Goal: Task Accomplishment & Management: Complete application form

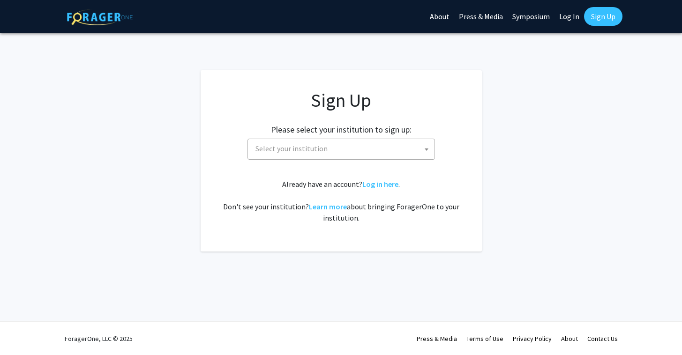
click at [422, 149] on span at bounding box center [426, 149] width 9 height 21
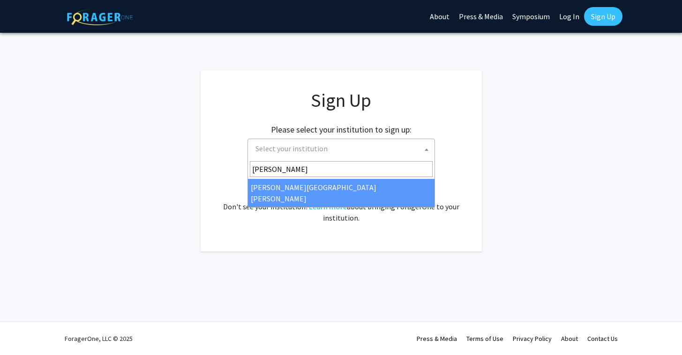
type input "john"
select select "1"
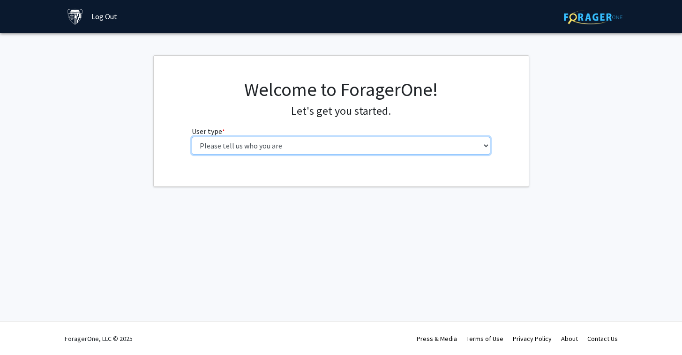
select select "1: undergrad"
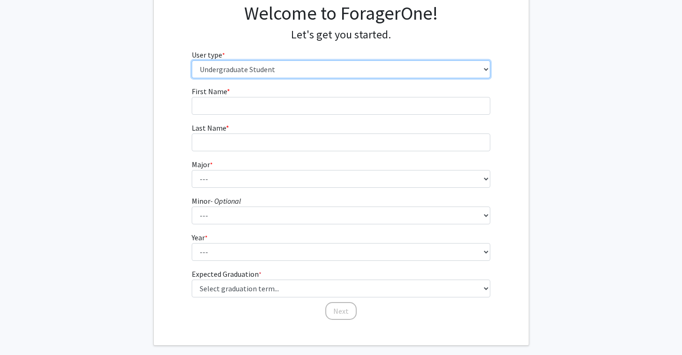
scroll to position [99, 0]
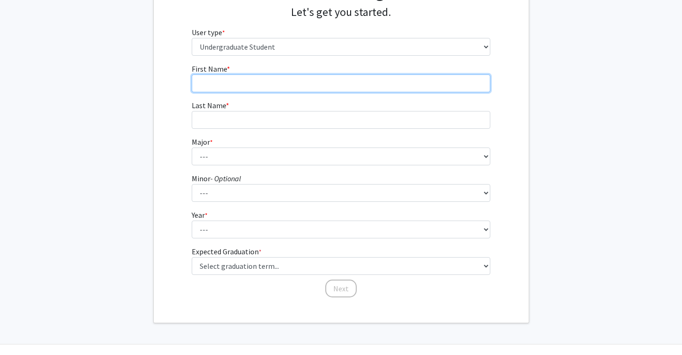
click at [245, 79] on input "First Name * required" at bounding box center [341, 84] width 299 height 18
type input "[PERSON_NAME]"
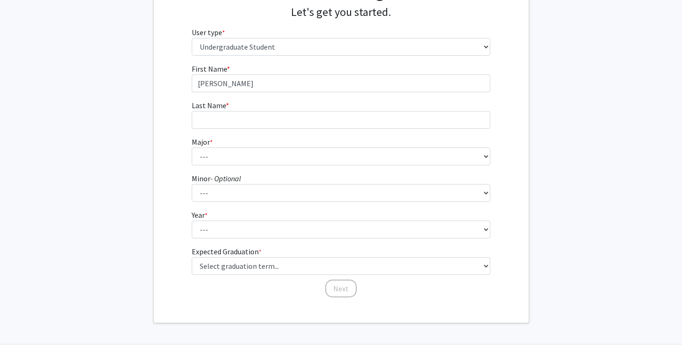
click at [299, 98] on form "First Name * required [PERSON_NAME] Last Name * required Major * required --- A…" at bounding box center [341, 176] width 299 height 226
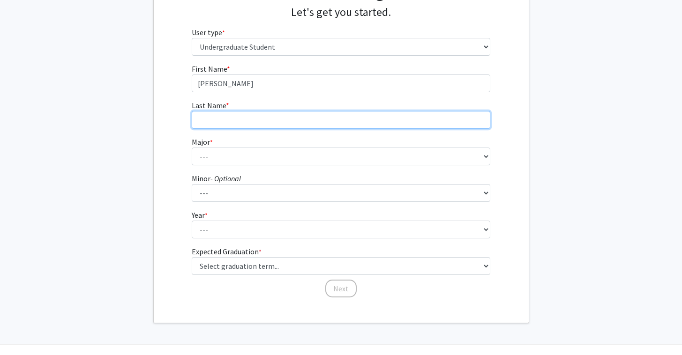
click at [302, 119] on input "Last Name * required" at bounding box center [341, 120] width 299 height 18
type input "Kwa"
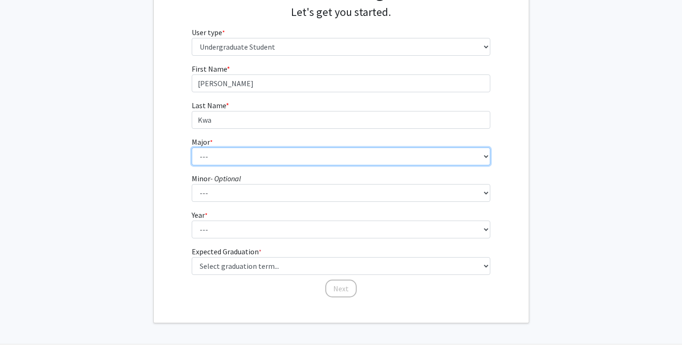
select select "55: 68"
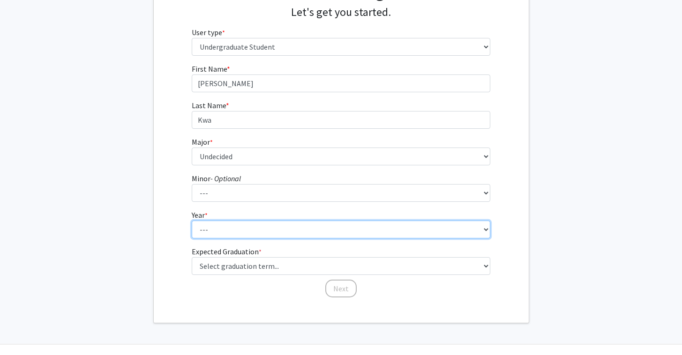
select select "5: postbaccalaureate_certificate"
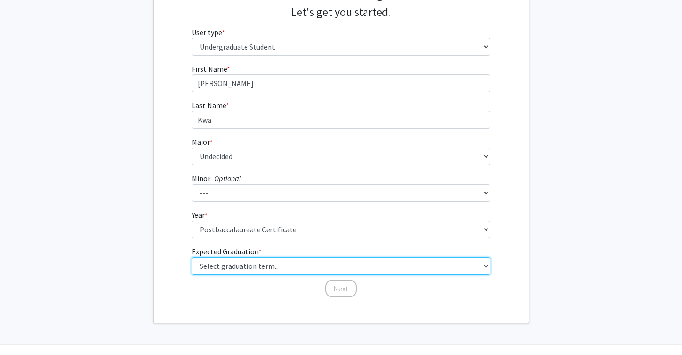
select select "1: spring_2025"
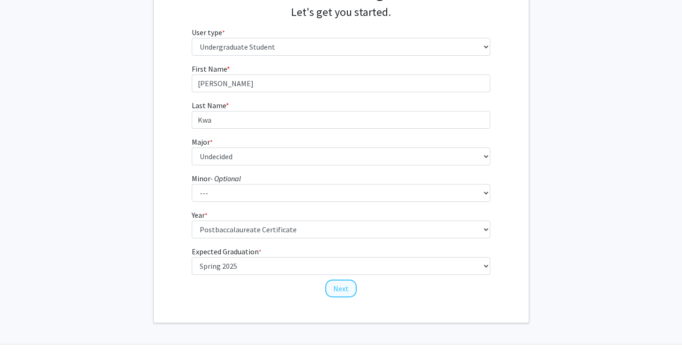
click at [347, 287] on button "Next" at bounding box center [340, 289] width 31 height 18
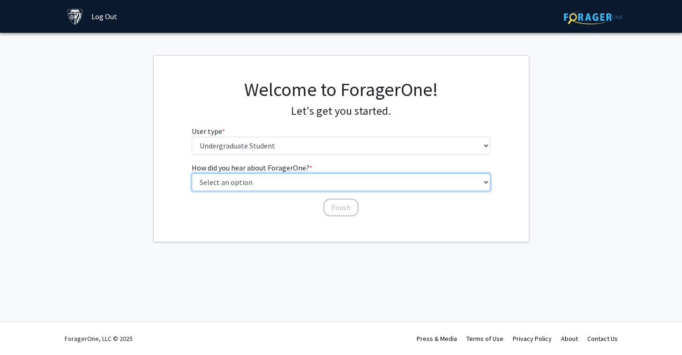
select select "3: university_website"
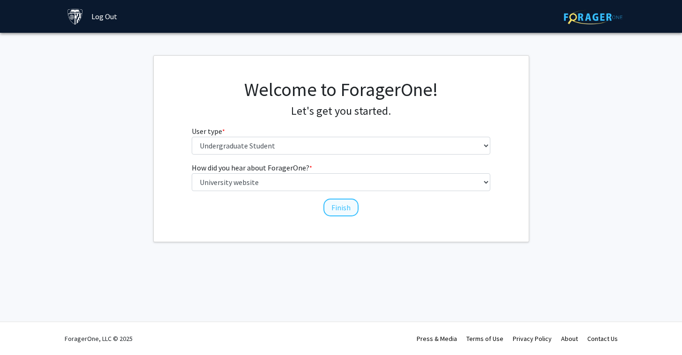
click at [332, 208] on button "Finish" at bounding box center [341, 208] width 35 height 18
